Goal: Find specific page/section: Find specific page/section

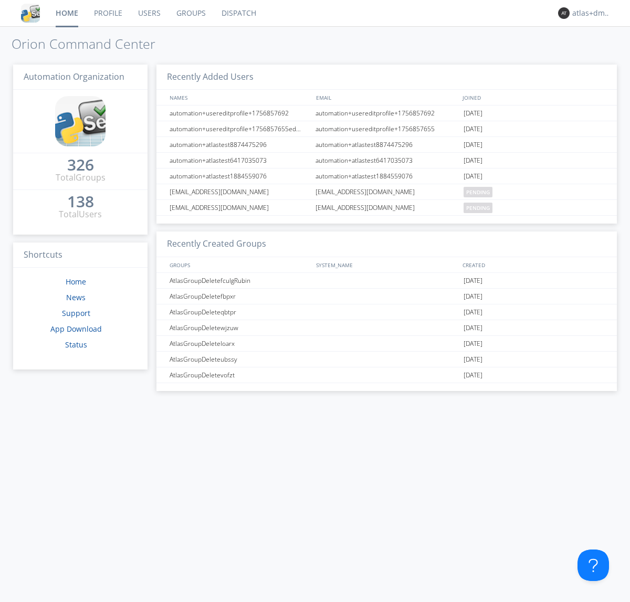
click at [238, 13] on link "Dispatch" at bounding box center [239, 13] width 50 height 26
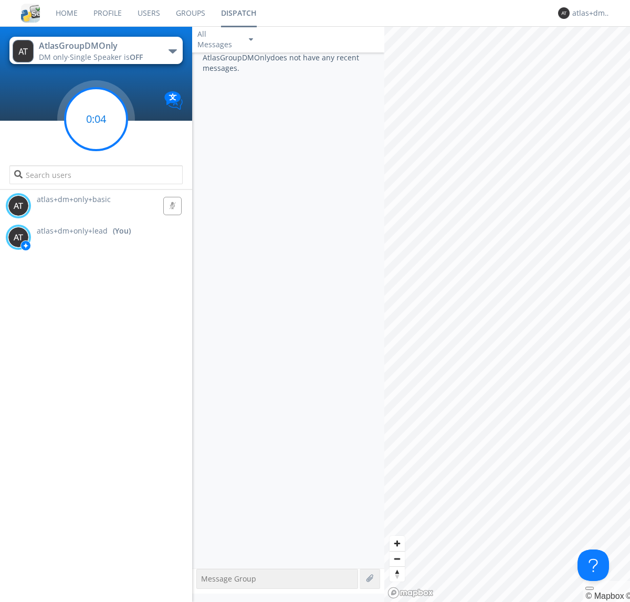
click at [96, 119] on g at bounding box center [96, 119] width 62 height 62
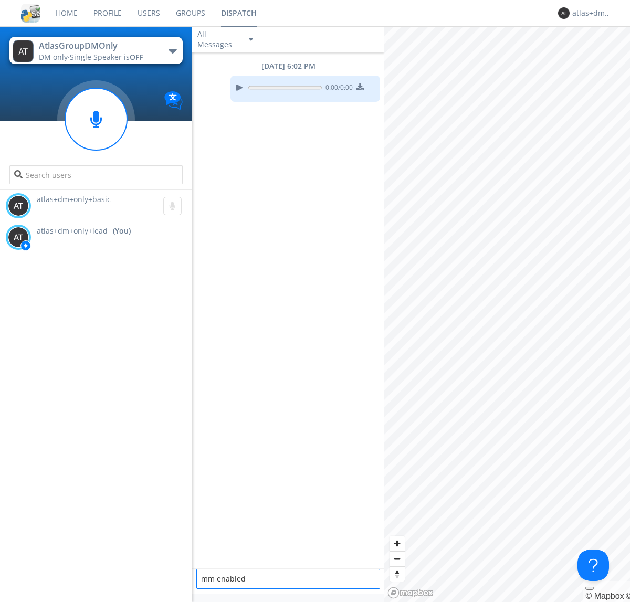
type textarea "mm enabled"
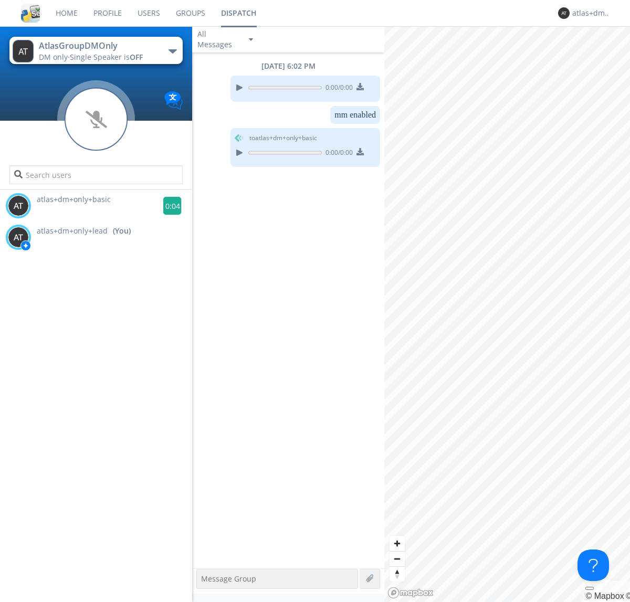
click at [168, 206] on g at bounding box center [172, 206] width 18 height 18
click at [589, 13] on div "atlas+dm+only+lead" at bounding box center [591, 13] width 39 height 10
